Goal: Task Accomplishment & Management: Use online tool/utility

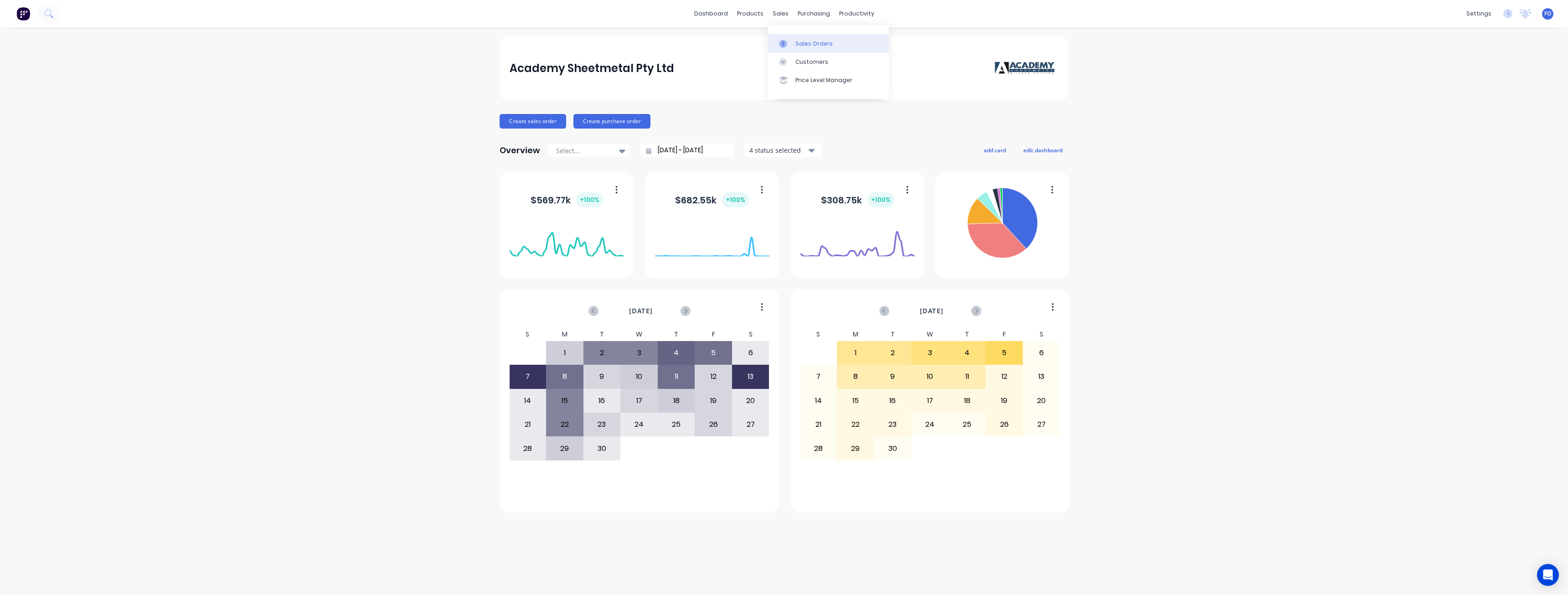
click at [787, 37] on link "Sales Orders" at bounding box center [828, 43] width 121 height 19
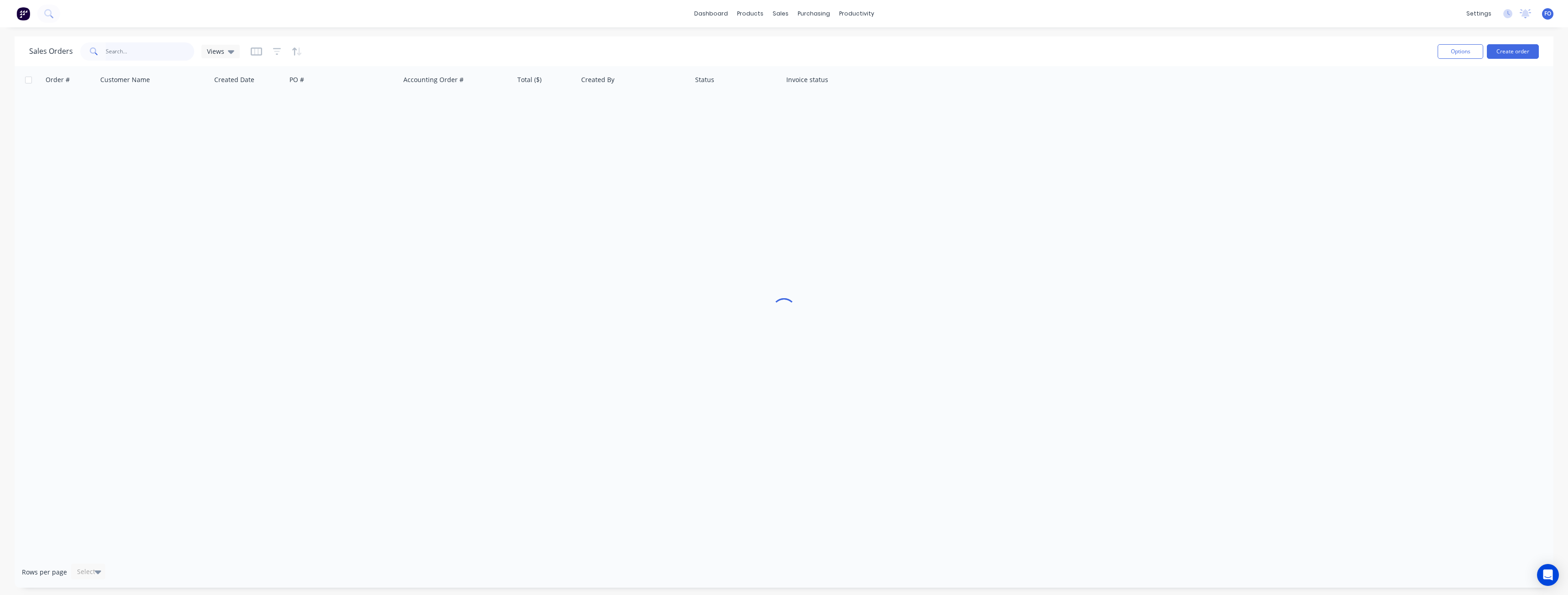
click at [148, 55] on input "text" at bounding box center [150, 51] width 89 height 19
paste input "47587"
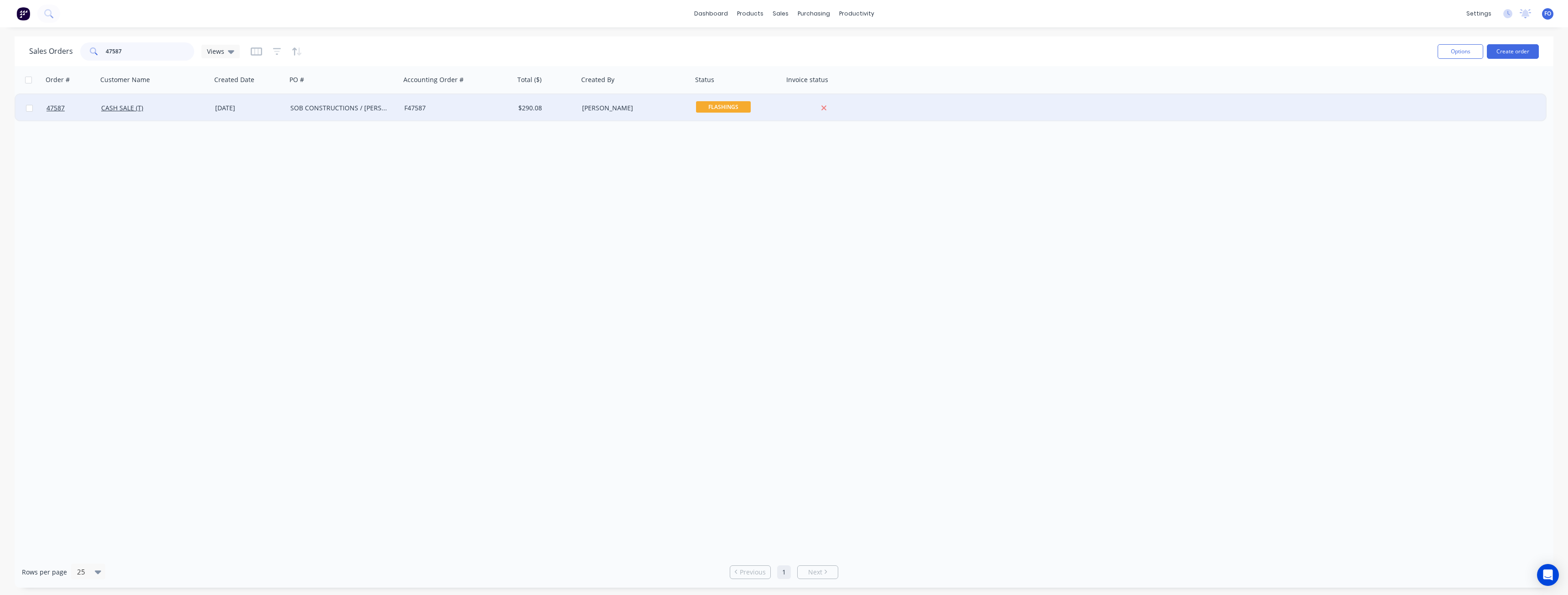
type input "47587"
click at [168, 109] on div "CASH SALE (T)" at bounding box center [152, 107] width 101 height 9
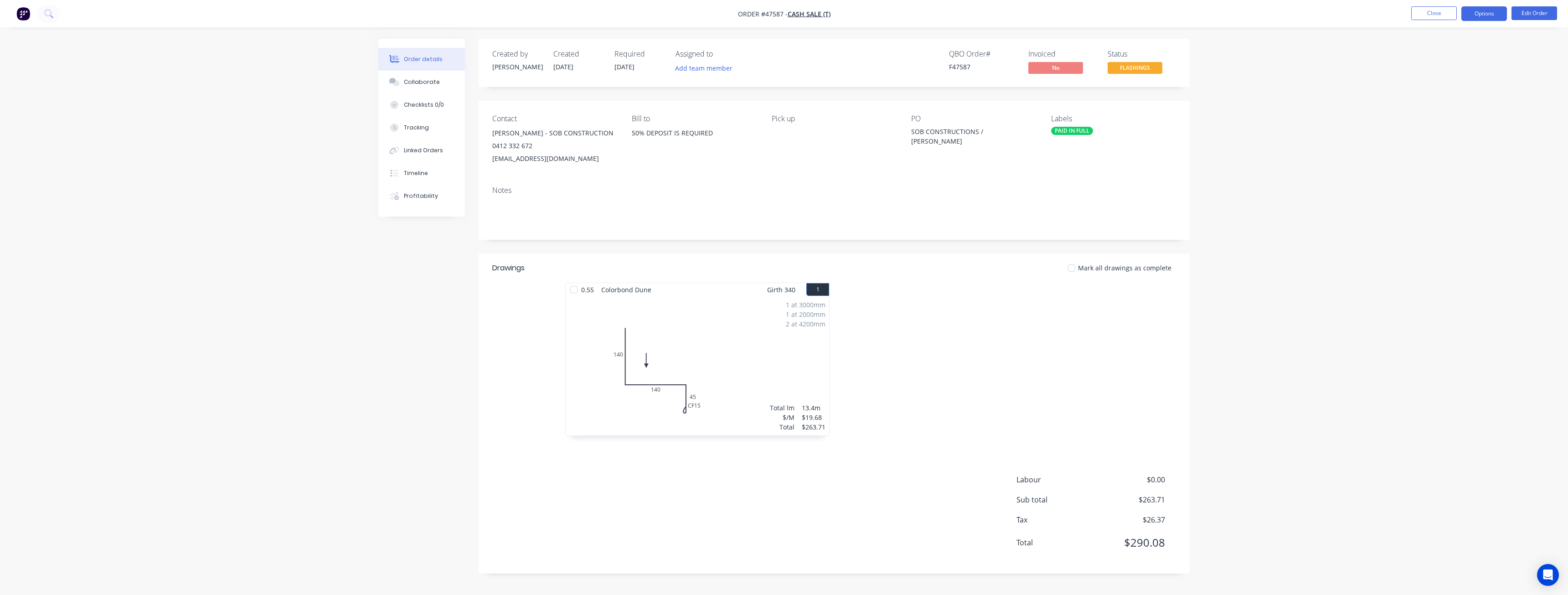
click at [1479, 10] on button "Options" at bounding box center [1483, 13] width 45 height 15
drag, startPoint x: 1453, startPoint y: 119, endPoint x: 1456, endPoint y: 114, distance: 5.8
click at [1456, 114] on div "EMAIL / PRINT Invoice Partial Invoice Order Confirmation Work Order Delivery Do…" at bounding box center [1457, 139] width 100 height 228
click at [1456, 114] on div "Work Order" at bounding box center [1456, 109] width 84 height 13
click at [1435, 96] on div "Without pricing" at bounding box center [1456, 92] width 84 height 13
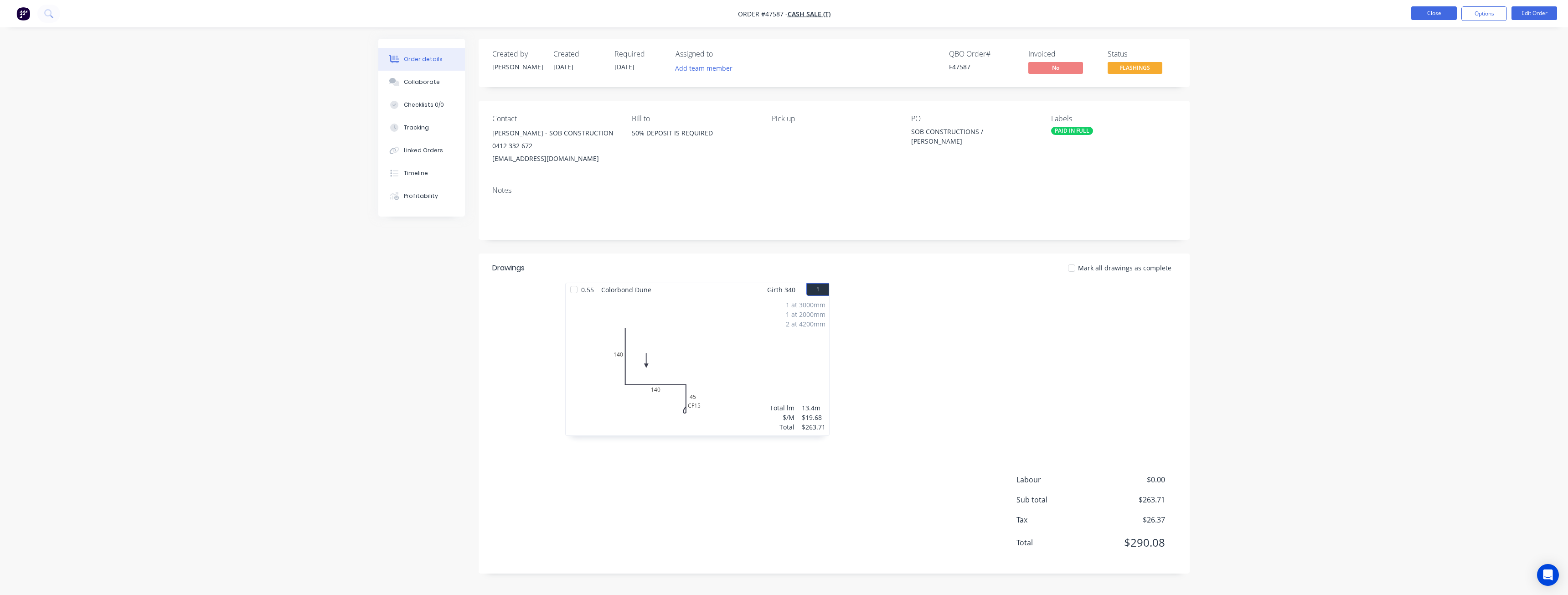
click at [1434, 9] on button "Close" at bounding box center [1433, 13] width 45 height 14
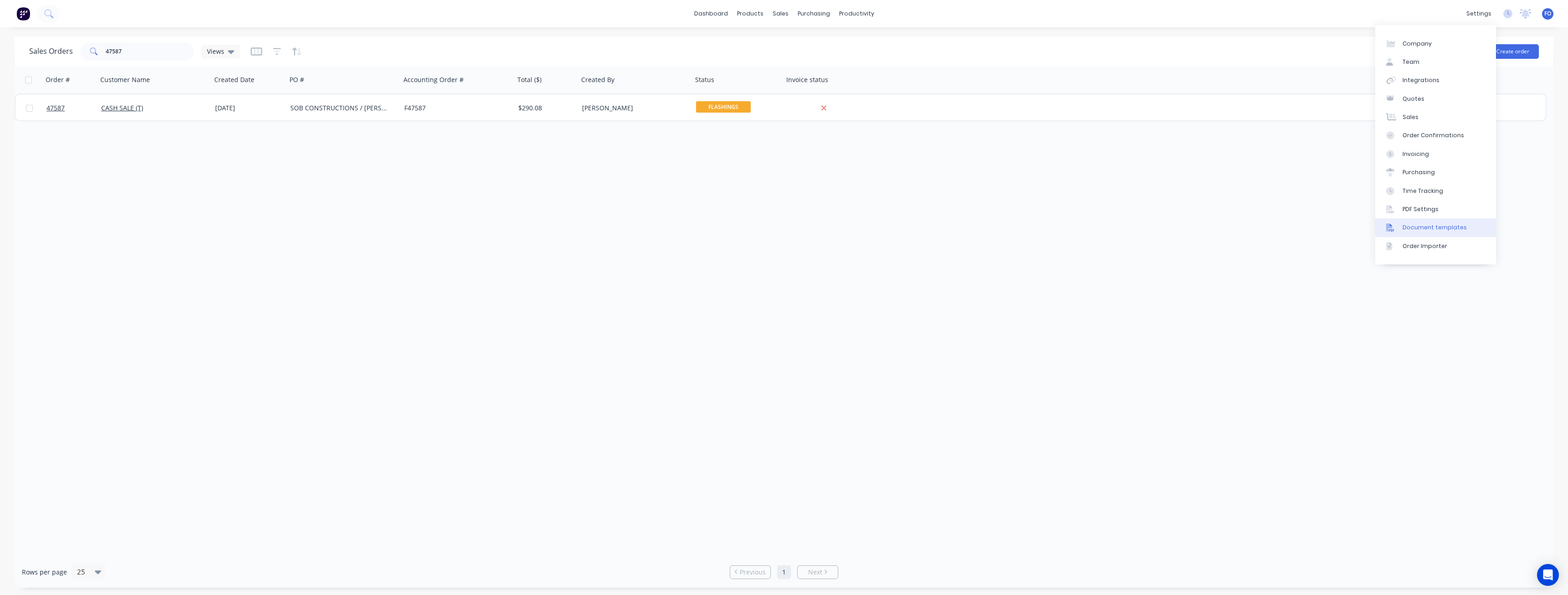
click at [1431, 231] on div "Document templates" at bounding box center [1434, 228] width 64 height 8
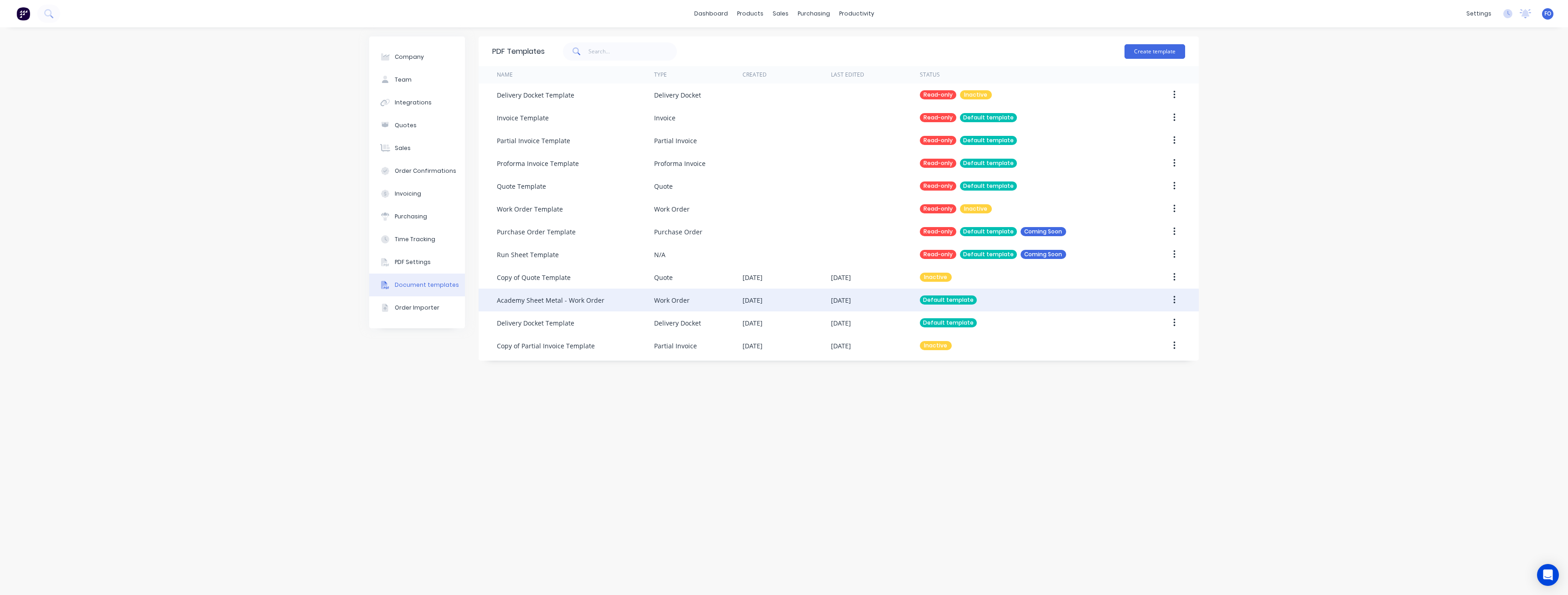
click at [624, 305] on div "Academy Sheet Metal - Work Order" at bounding box center [576, 299] width 157 height 23
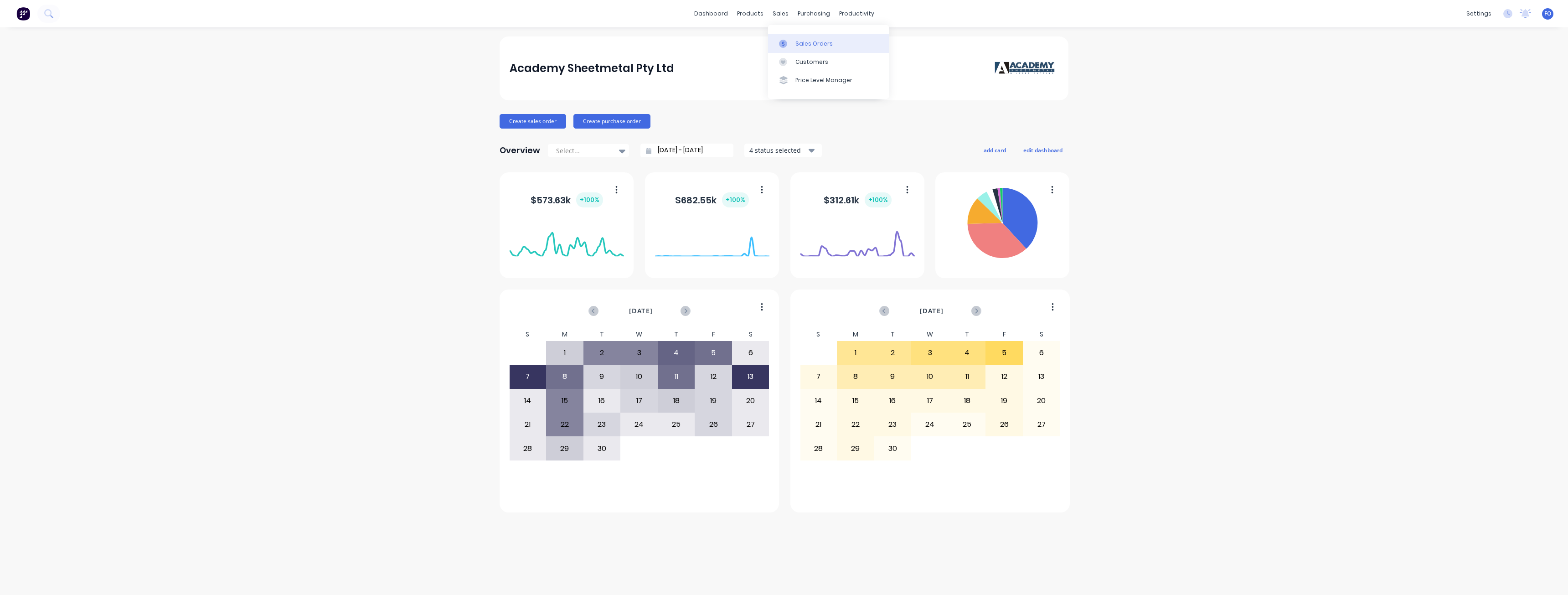
click at [787, 46] on div at bounding box center [785, 43] width 14 height 8
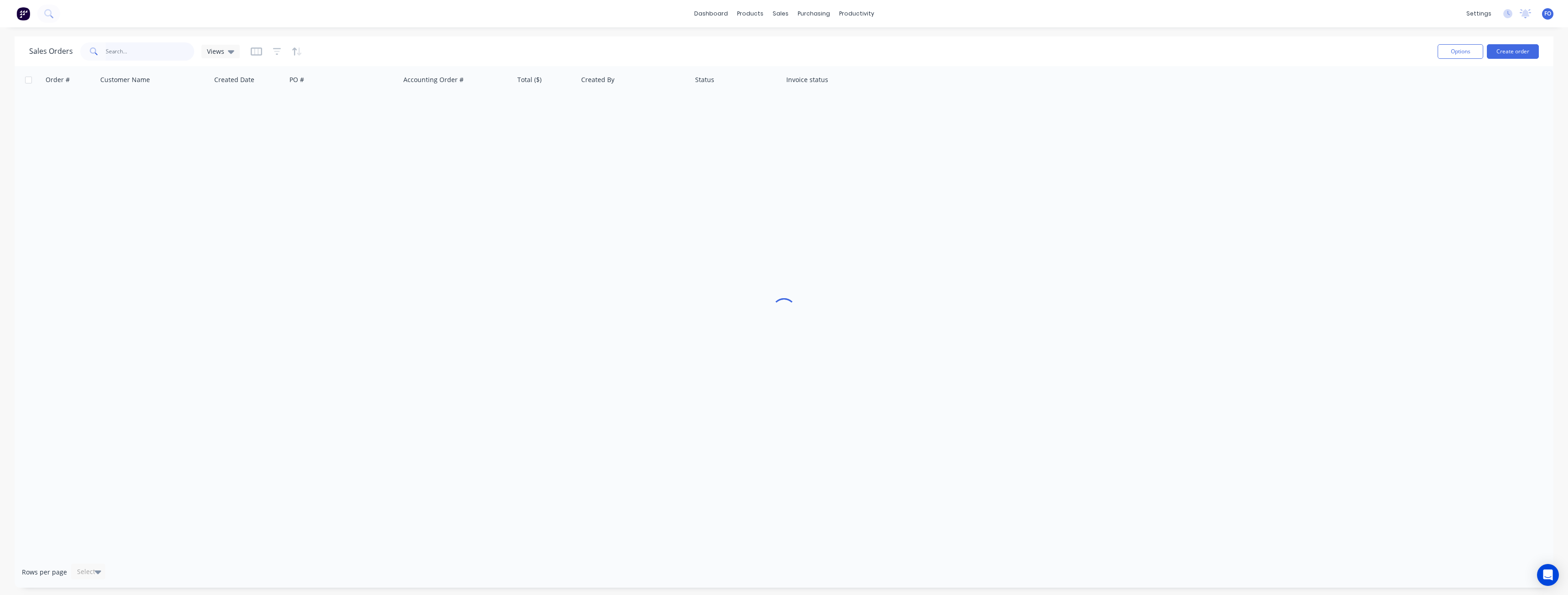
click at [120, 55] on input "text" at bounding box center [150, 51] width 89 height 19
paste input "47491"
type input "47491"
click at [224, 49] on div "Views" at bounding box center [220, 51] width 28 height 8
click at [275, 50] on icon "button" at bounding box center [277, 51] width 8 height 9
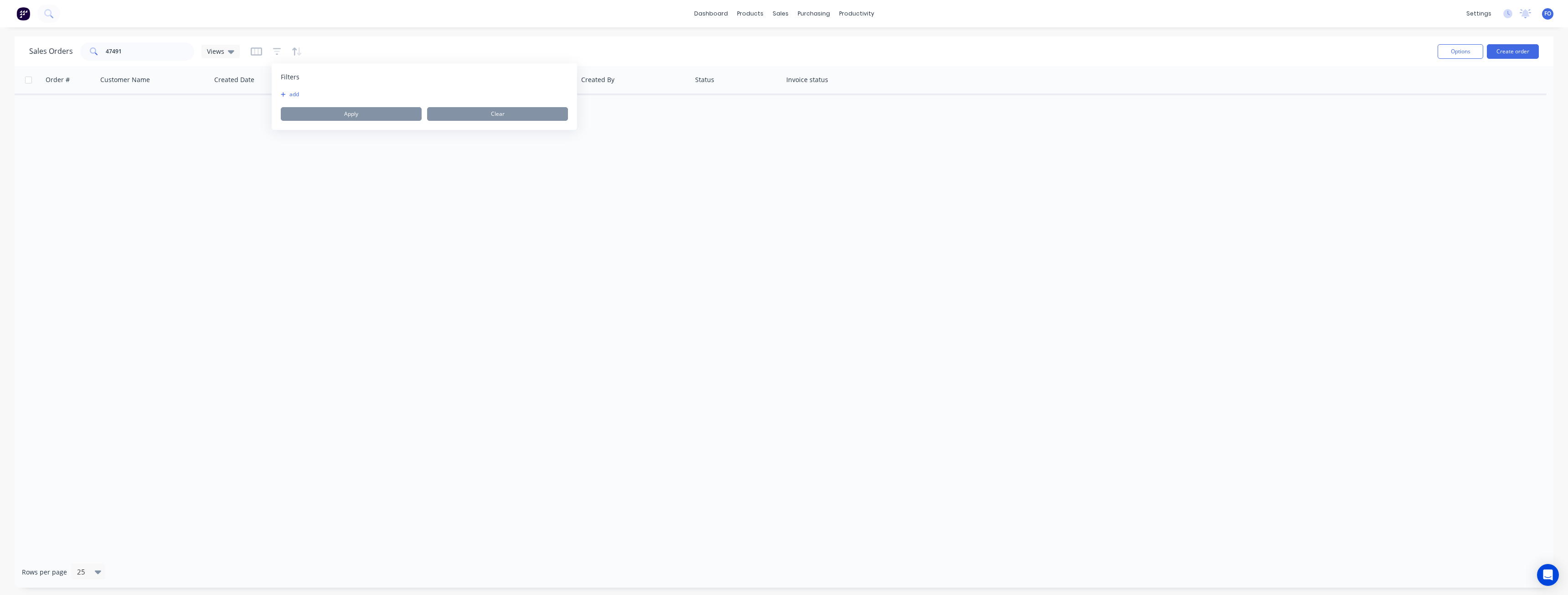
click at [301, 93] on button "add" at bounding box center [291, 94] width 23 height 7
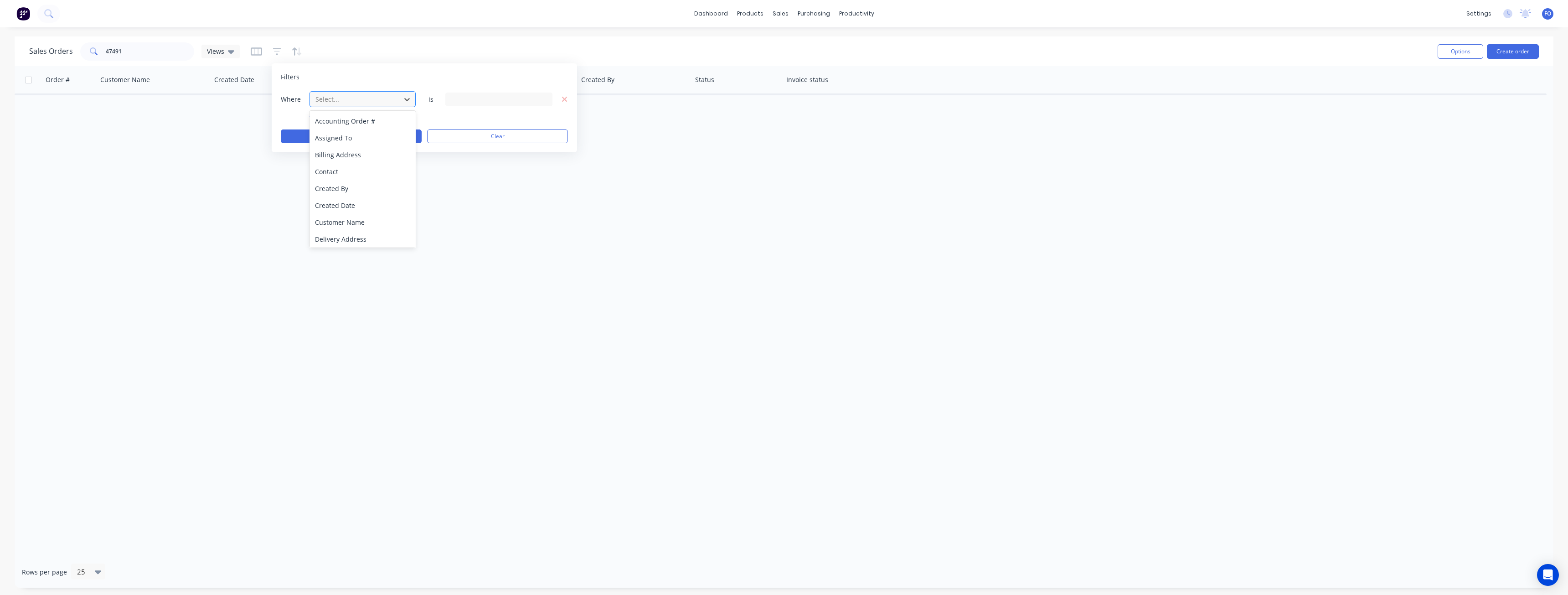
click at [353, 104] on div at bounding box center [354, 99] width 82 height 12
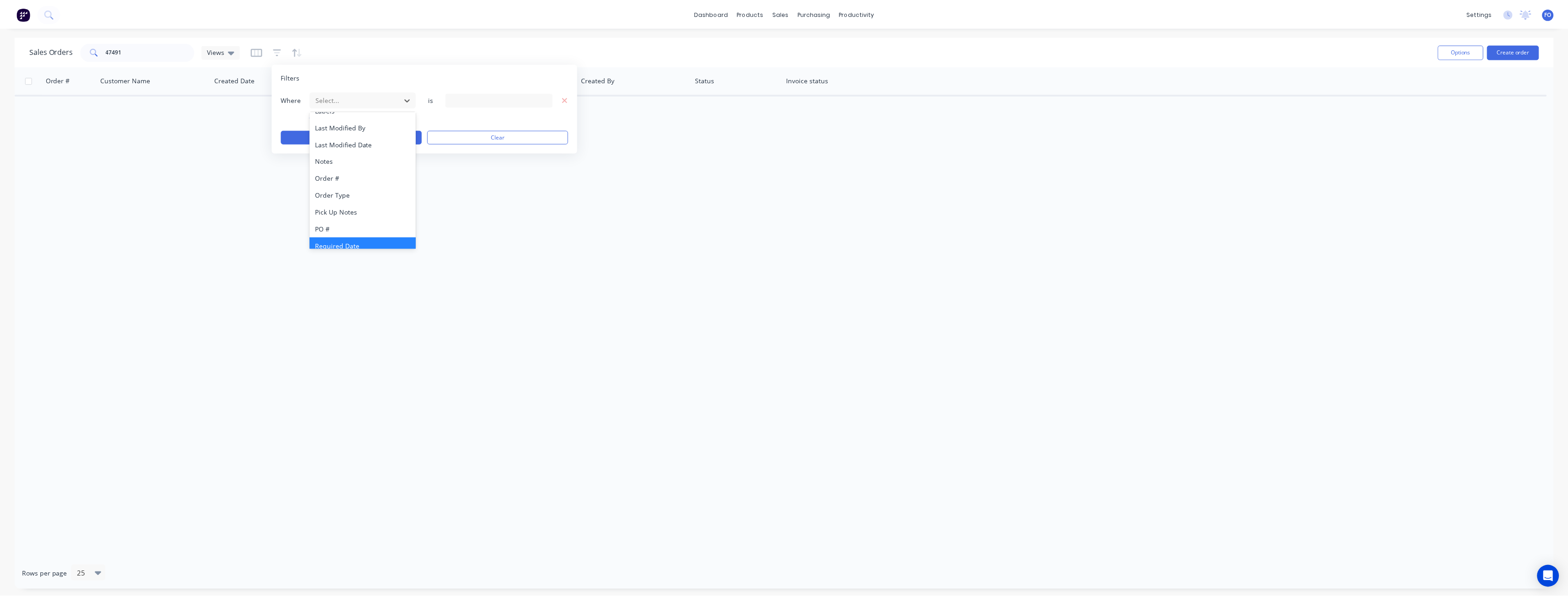
scroll to position [222, 0]
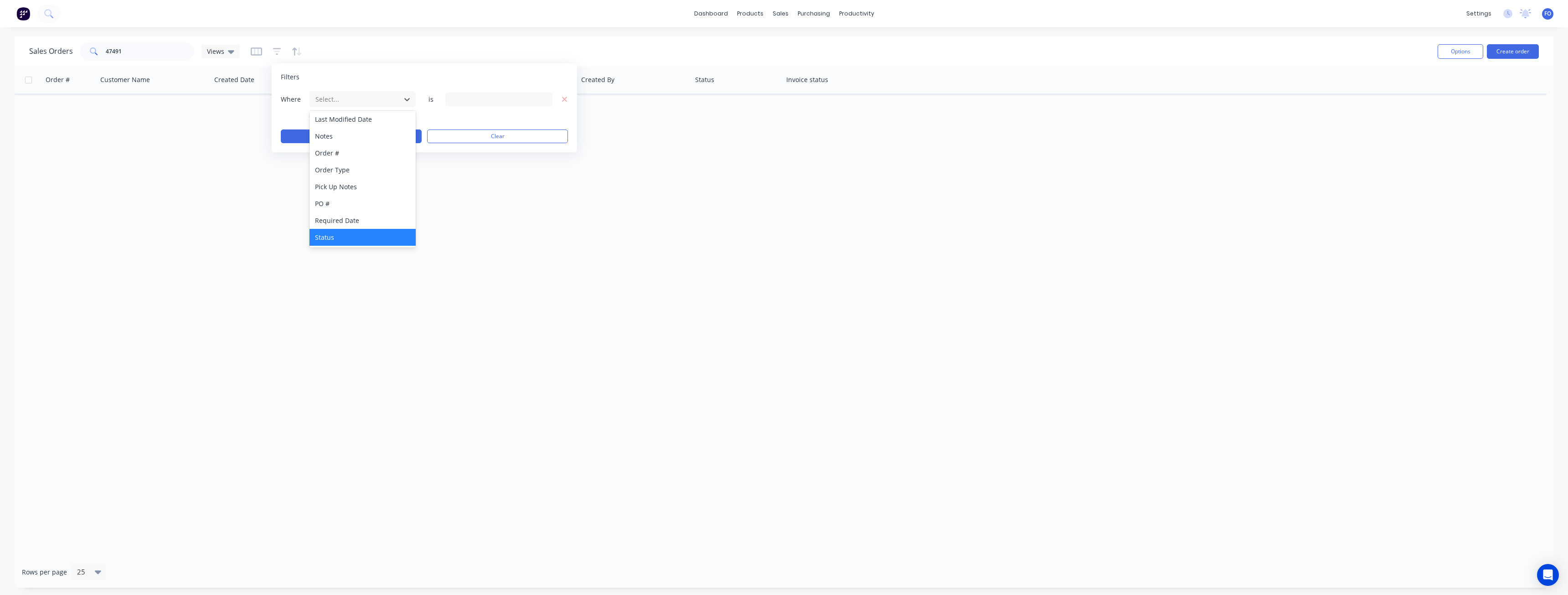
click at [341, 233] on div "Status" at bounding box center [362, 236] width 106 height 17
click at [462, 106] on div "Where Status is 13 Status selected" at bounding box center [424, 99] width 287 height 17
click at [469, 101] on div "13 Status selected" at bounding box center [491, 99] width 83 height 10
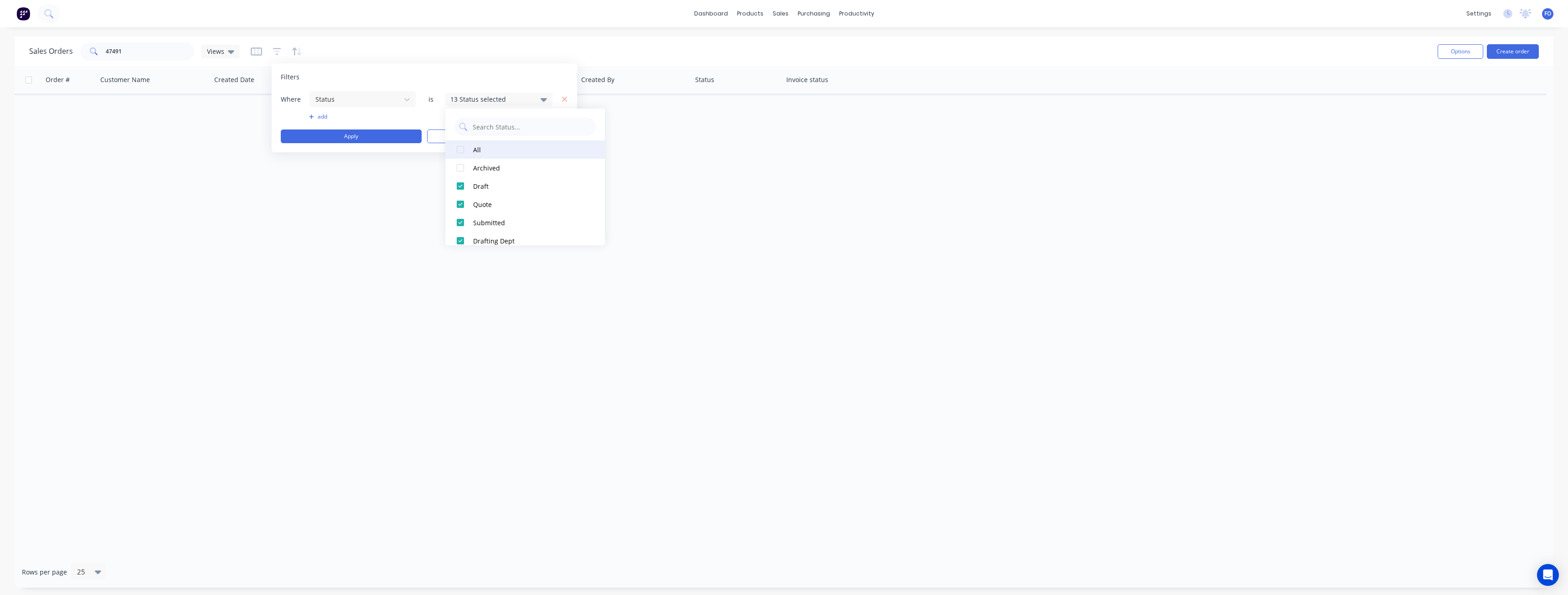
click at [475, 153] on div "All" at bounding box center [528, 150] width 109 height 10
click at [386, 142] on button "Apply" at bounding box center [350, 136] width 141 height 14
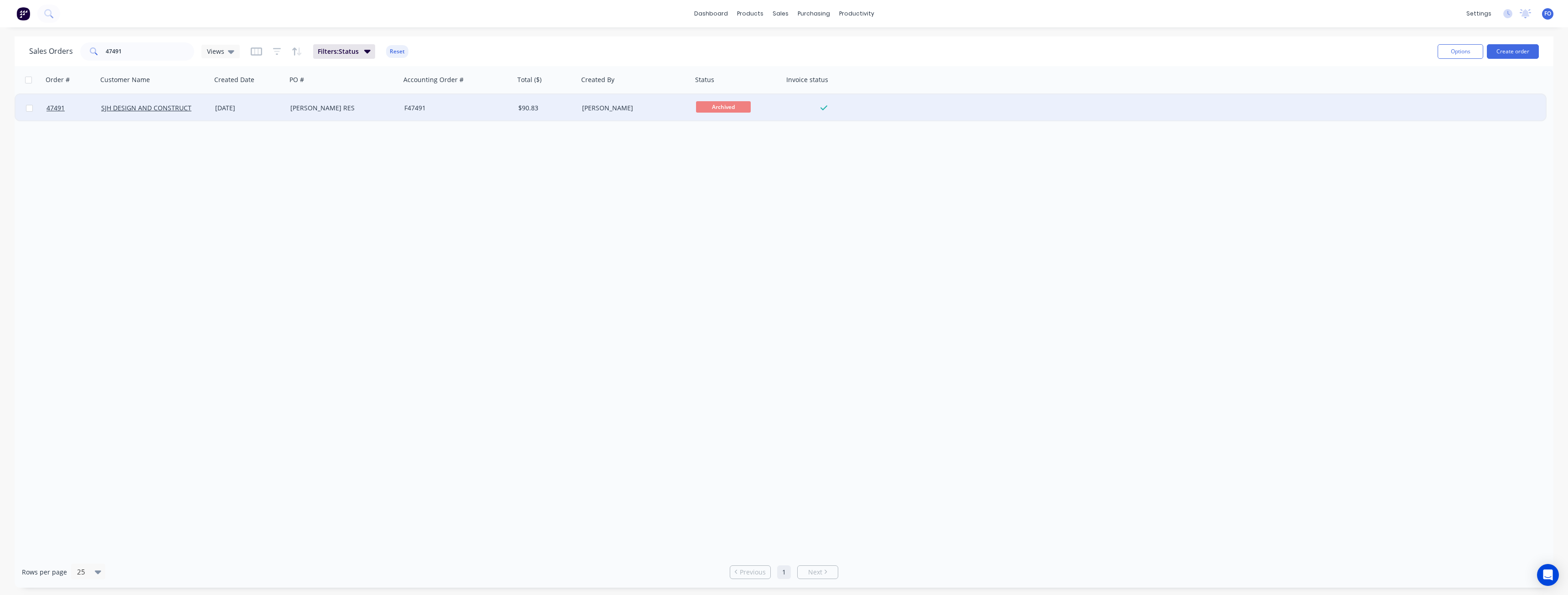
click at [210, 115] on div "SJH DESIGN AND CONSTRUCT" at bounding box center [155, 108] width 114 height 28
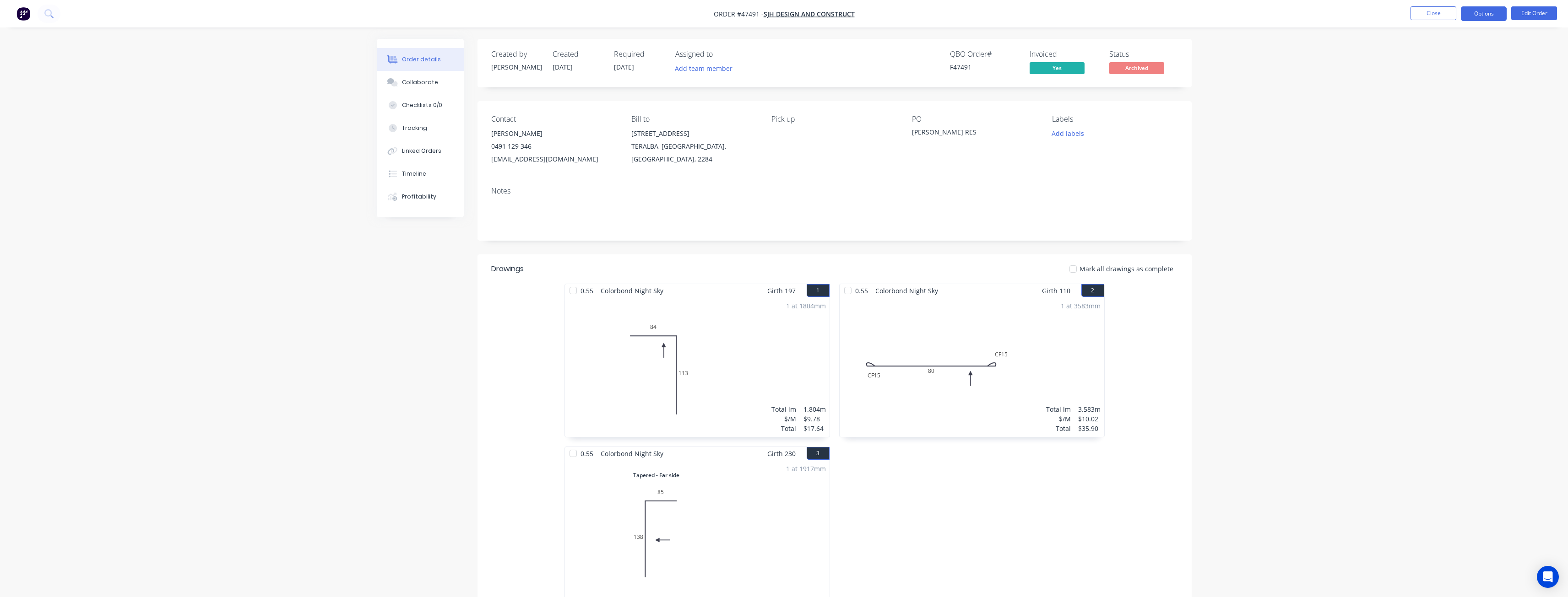
click at [1490, 9] on button "Options" at bounding box center [1483, 13] width 45 height 15
click at [1460, 108] on div "Work Order" at bounding box center [1455, 110] width 84 height 13
click at [1443, 94] on div "Without pricing" at bounding box center [1455, 92] width 84 height 13
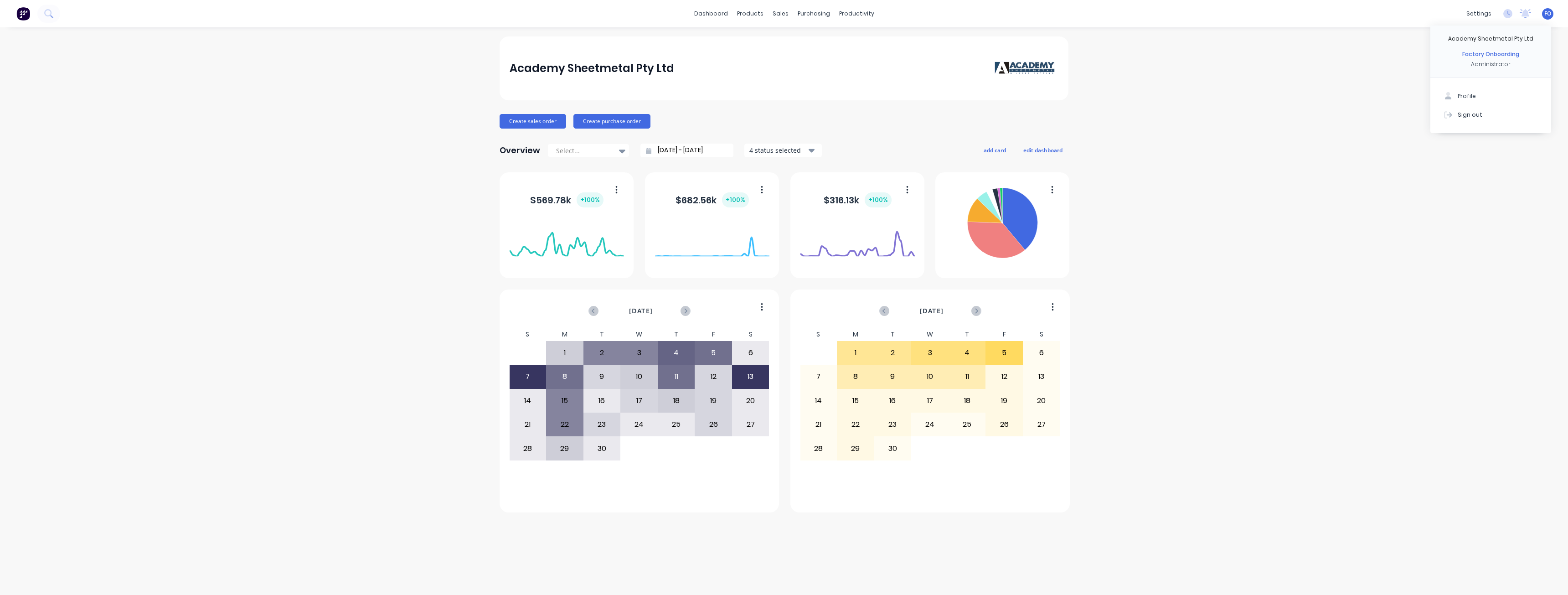
click at [1492, 121] on button "Sign out" at bounding box center [1490, 114] width 121 height 19
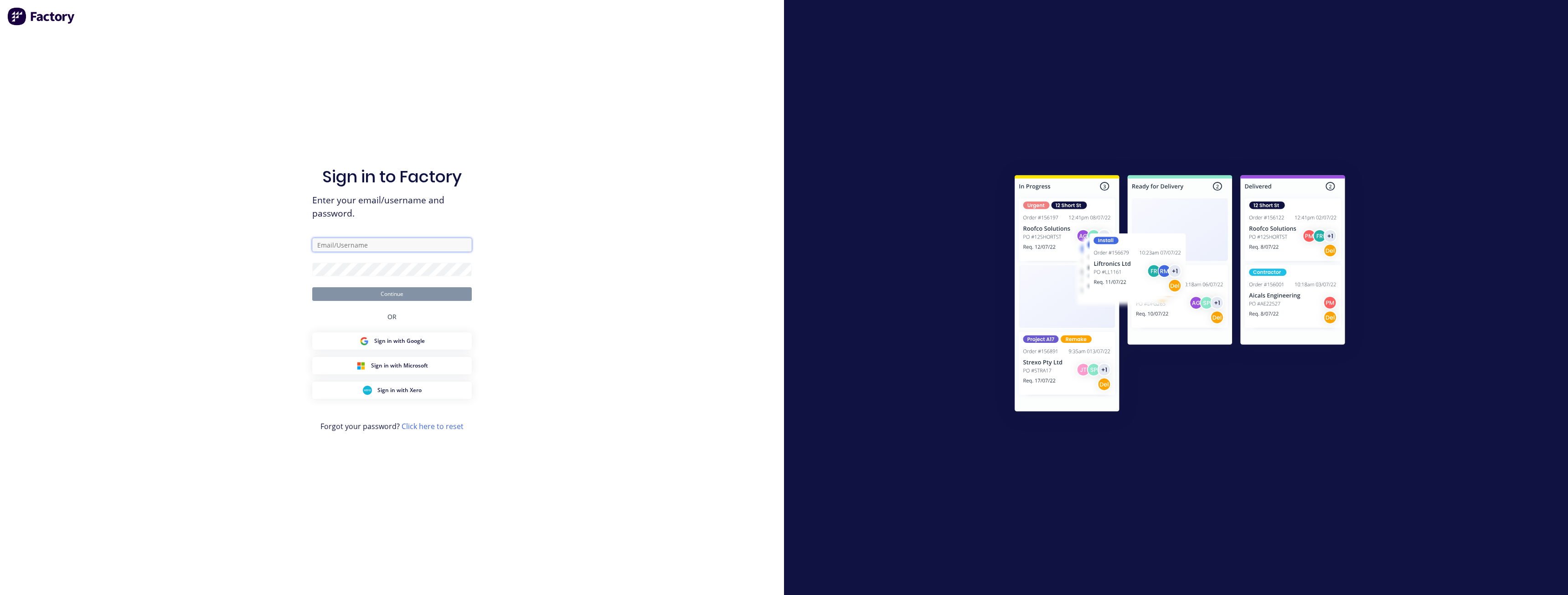
click at [398, 247] on input "text" at bounding box center [392, 245] width 159 height 14
type input "[PERSON_NAME][EMAIL_ADDRESS][DOMAIN_NAME]"
